Goal: Answer question/provide support

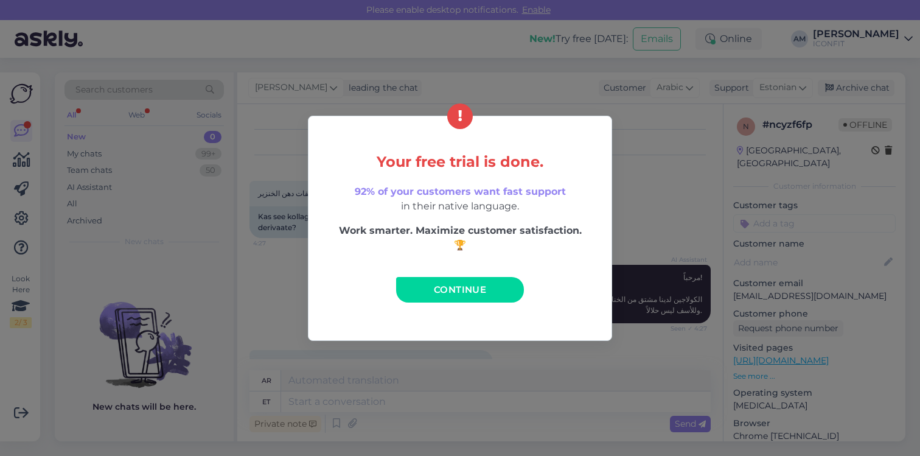
scroll to position [1459, 0]
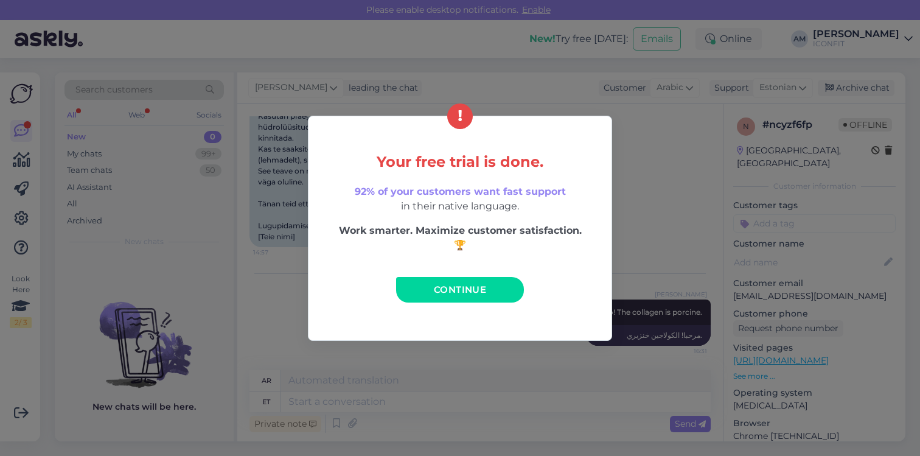
click at [488, 298] on link "Continue" at bounding box center [460, 290] width 128 height 26
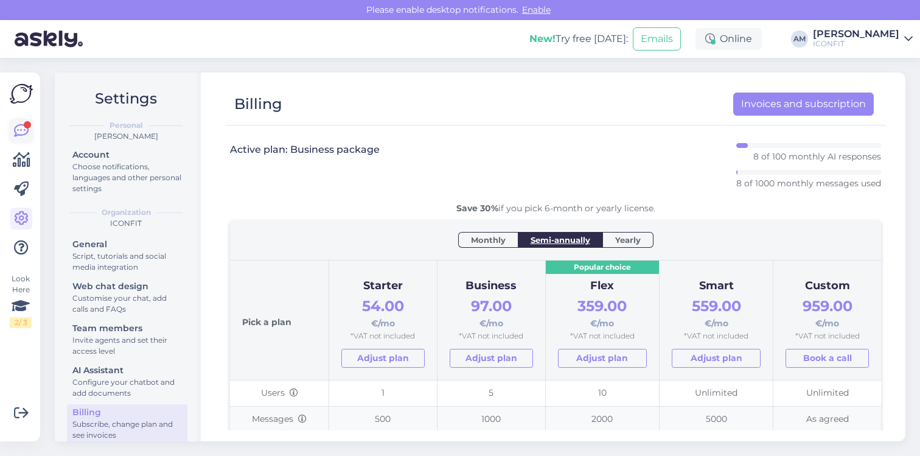
click at [19, 125] on icon at bounding box center [21, 130] width 15 height 15
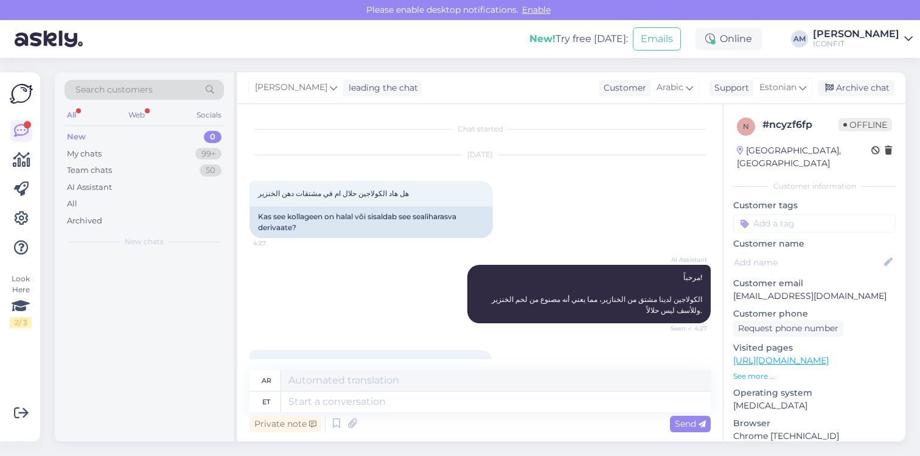
scroll to position [1154, 0]
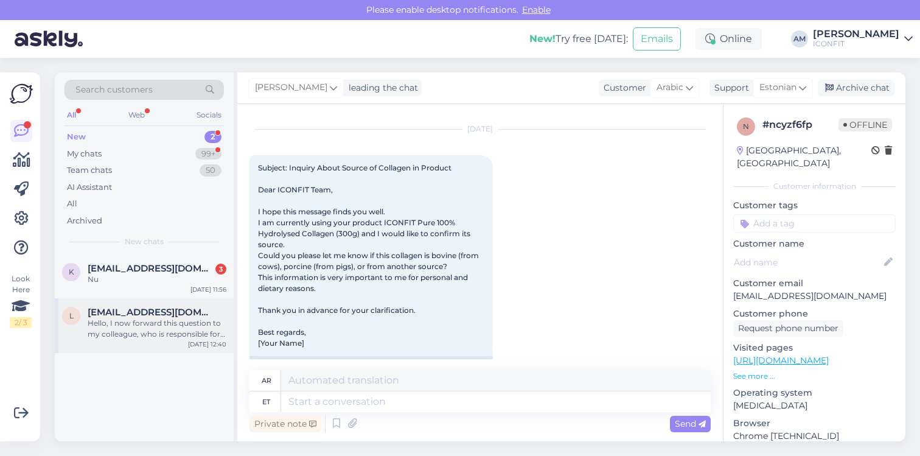
click at [146, 318] on div "Hello, I now forward this question to my colleague, who is responsible for this…" at bounding box center [157, 329] width 139 height 22
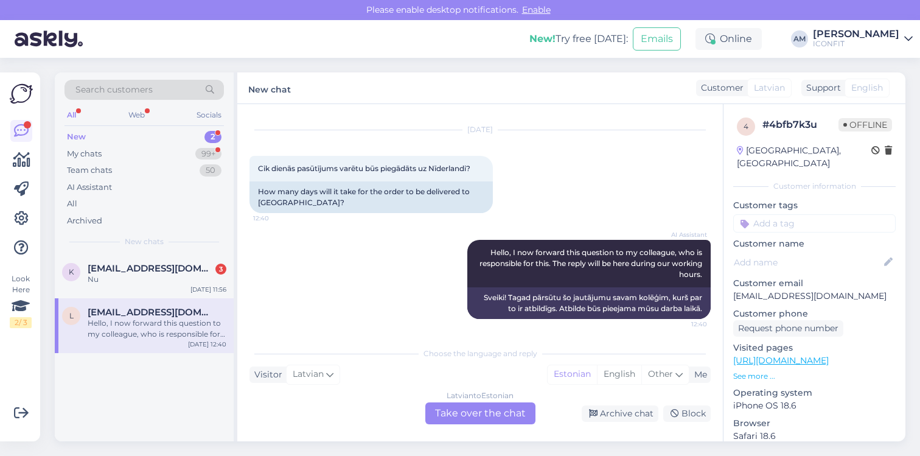
scroll to position [27, 0]
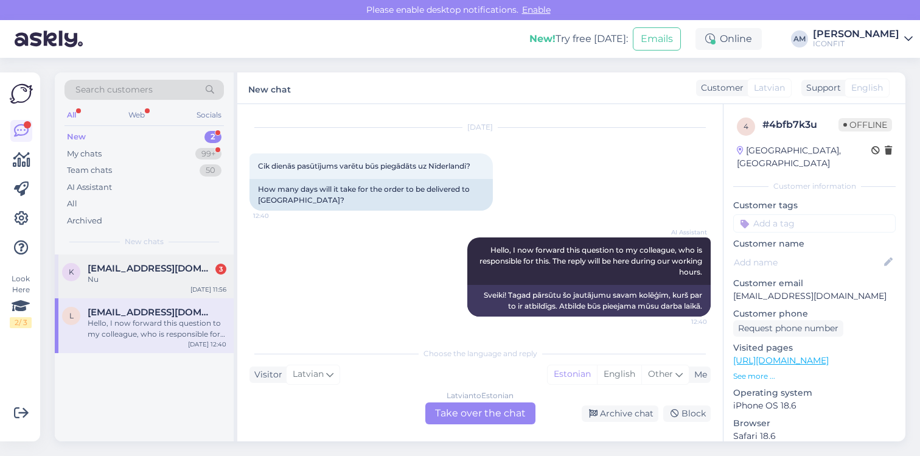
click at [160, 268] on span "[EMAIL_ADDRESS][DOMAIN_NAME]" at bounding box center [151, 268] width 127 height 11
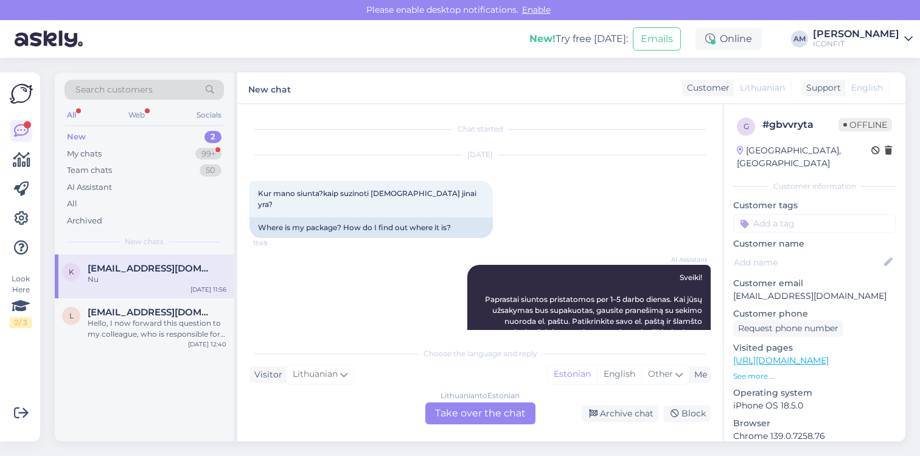
scroll to position [259, 0]
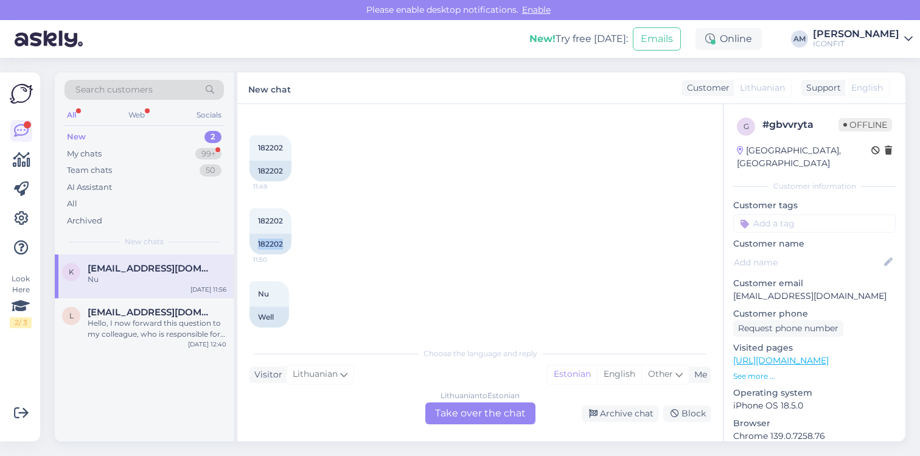
drag, startPoint x: 285, startPoint y: 233, endPoint x: 248, endPoint y: 233, distance: 36.5
click at [248, 233] on div "Chat started [DATE] Kur mano siunta?kaip suzinoti [DEMOGRAPHIC_DATA] jinai yra?…" at bounding box center [479, 272] width 485 height 337
copy div "182202"
